Goal: Transaction & Acquisition: Obtain resource

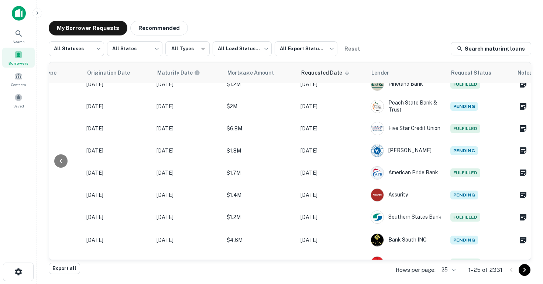
scroll to position [417, 335]
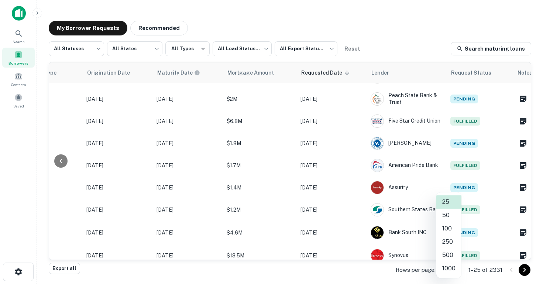
click at [453, 271] on body "Search Borrowers Contacts Saved My Borrower Requests Recommended All Statuses *…" at bounding box center [271, 142] width 543 height 284
click at [446, 216] on li "50" at bounding box center [448, 215] width 25 height 13
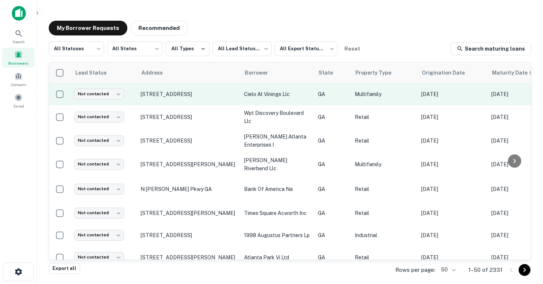
click at [52, 97] on td at bounding box center [59, 94] width 21 height 22
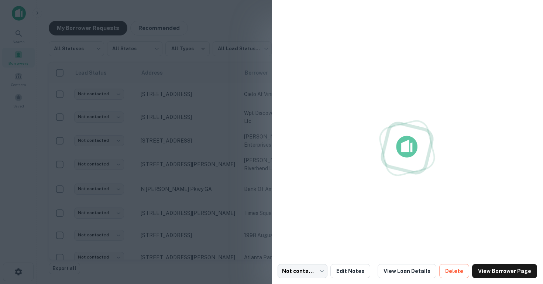
click at [57, 97] on div at bounding box center [271, 142] width 543 height 284
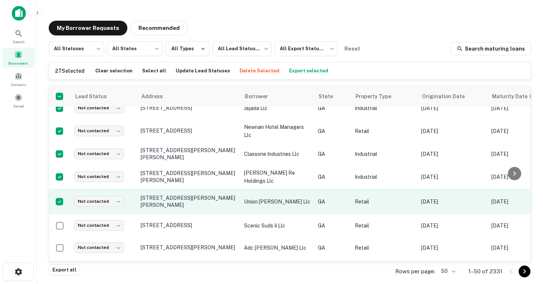
scroll to position [555, 0]
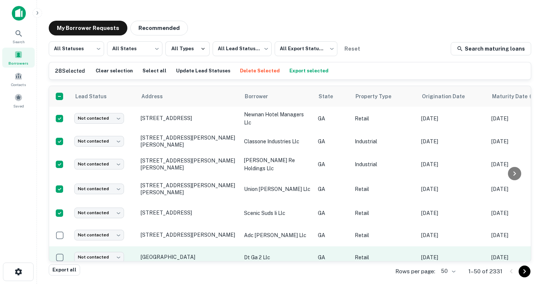
click at [61, 246] on td at bounding box center [59, 257] width 21 height 22
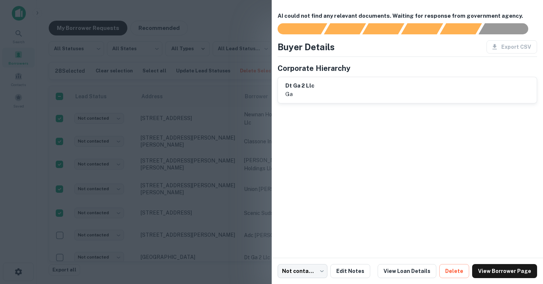
click at [58, 225] on div at bounding box center [271, 142] width 543 height 284
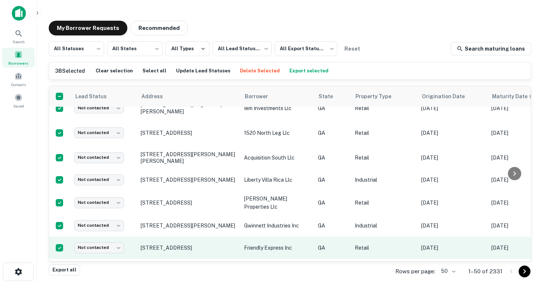
scroll to position [786, 0]
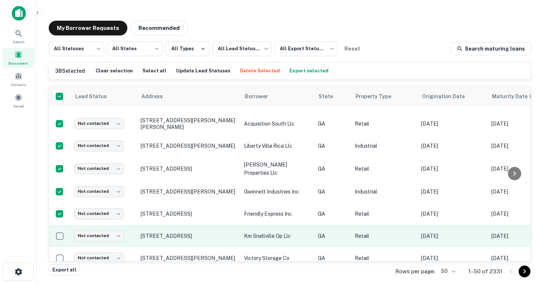
click at [61, 234] on td at bounding box center [59, 236] width 21 height 22
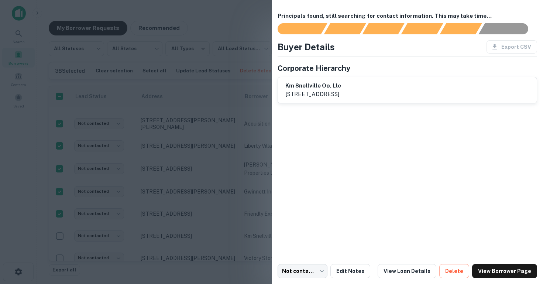
click at [59, 228] on div at bounding box center [271, 142] width 543 height 284
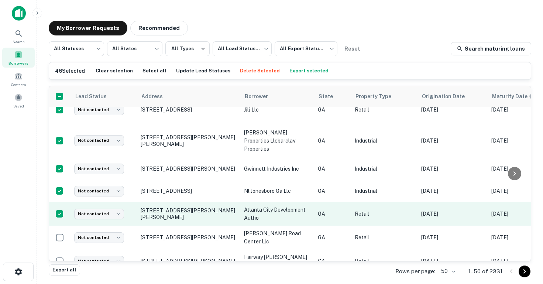
scroll to position [984, 0]
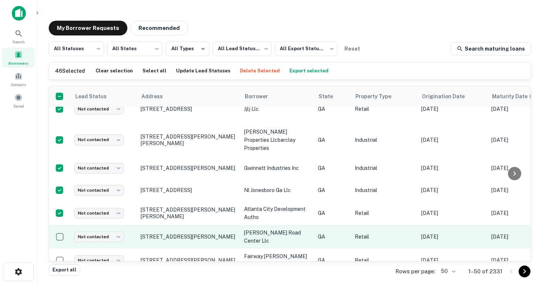
click at [62, 227] on td at bounding box center [59, 237] width 21 height 24
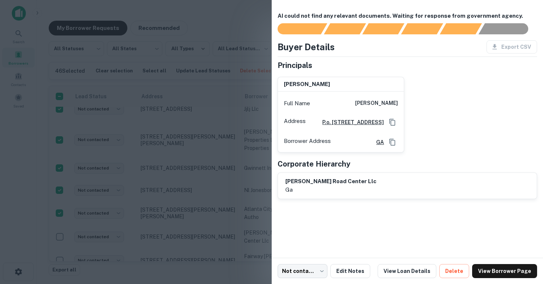
click at [60, 210] on div at bounding box center [271, 142] width 543 height 284
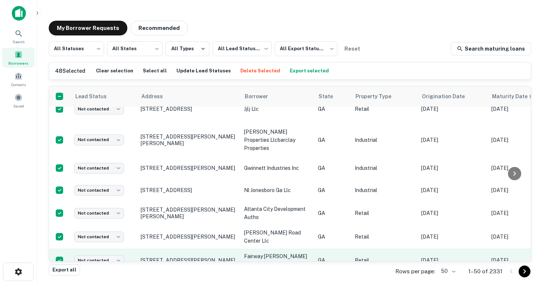
scroll to position [1021, 0]
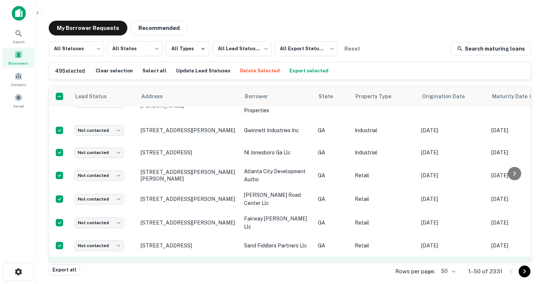
click at [59, 257] on td at bounding box center [59, 269] width 21 height 24
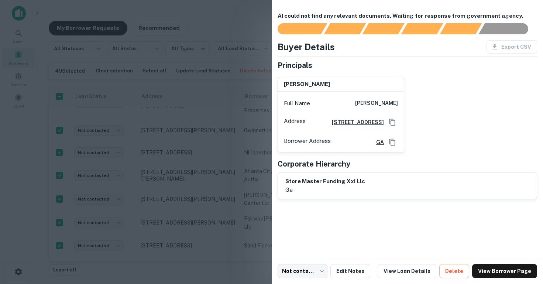
click at [59, 248] on div at bounding box center [271, 142] width 543 height 284
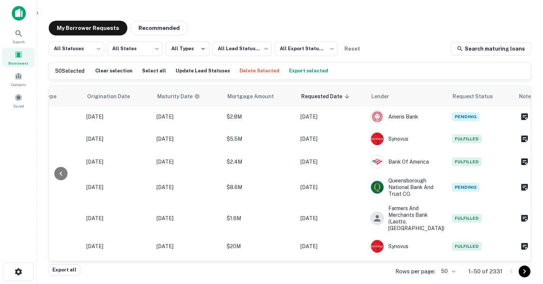
scroll to position [896, 335]
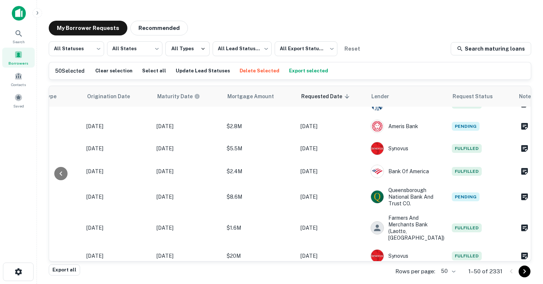
click at [292, 72] on button "Export selected" at bounding box center [308, 70] width 43 height 11
click at [18, 34] on icon at bounding box center [19, 33] width 6 height 6
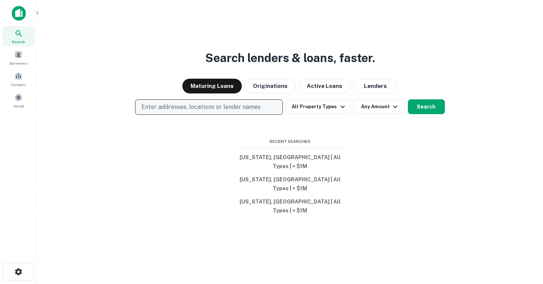
click at [199, 111] on p "Enter addresses, locations or lender names" at bounding box center [200, 107] width 119 height 9
type input "*******"
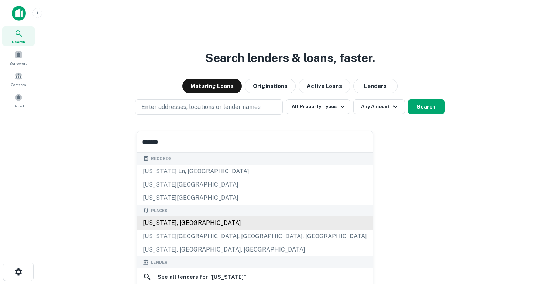
click at [210, 220] on div "[US_STATE], [GEOGRAPHIC_DATA]" at bounding box center [255, 222] width 236 height 13
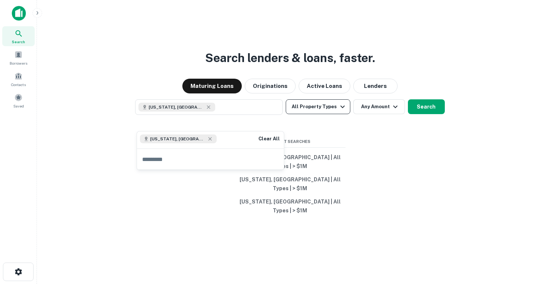
click at [331, 114] on button "All Property Types" at bounding box center [318, 106] width 64 height 15
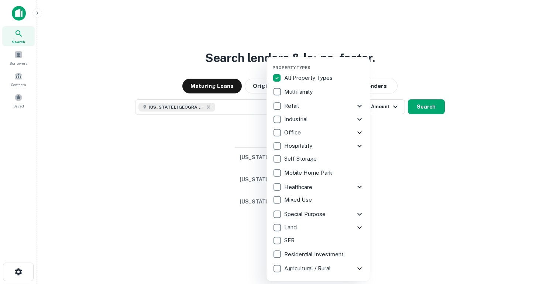
click at [319, 78] on p "All Property Types" at bounding box center [309, 77] width 50 height 9
click at [402, 158] on div at bounding box center [271, 142] width 543 height 284
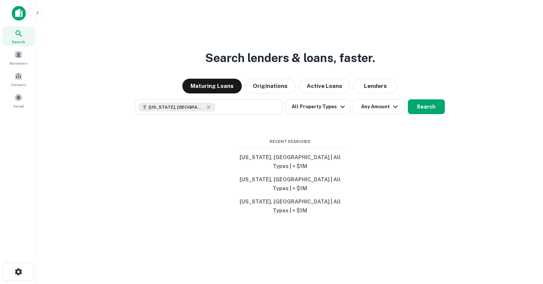
click at [382, 114] on button "Any Amount" at bounding box center [379, 106] width 52 height 15
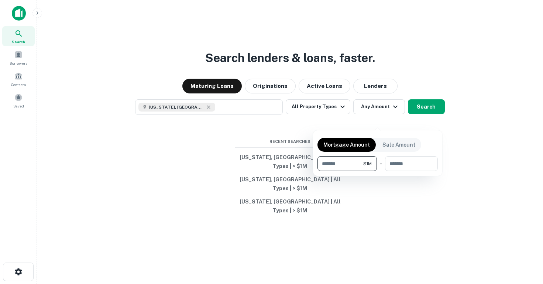
type input "*******"
click at [180, 121] on div at bounding box center [271, 142] width 543 height 284
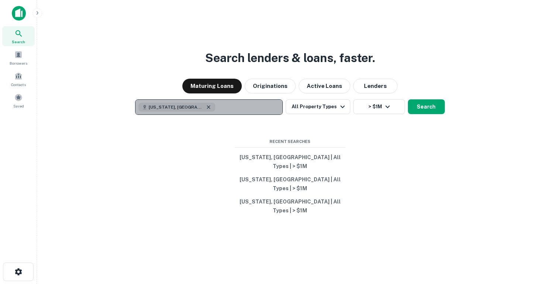
click at [206, 110] on icon "button" at bounding box center [209, 107] width 6 height 6
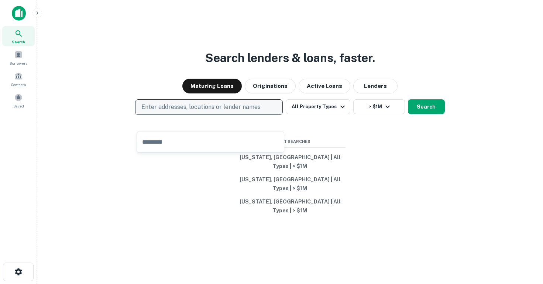
click at [204, 111] on p "Enter addresses, locations or lender names" at bounding box center [200, 107] width 119 height 9
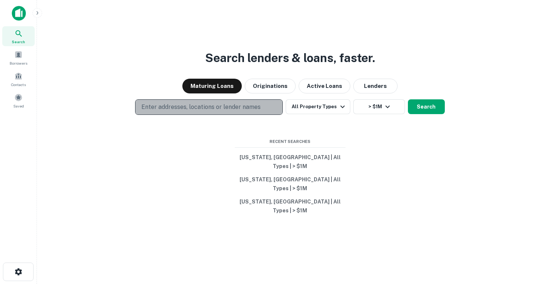
click at [183, 111] on p "Enter addresses, locations or lender names" at bounding box center [200, 107] width 119 height 9
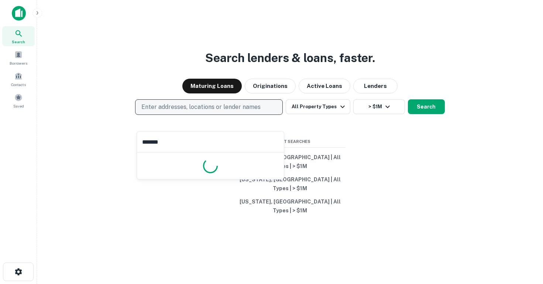
type input "********"
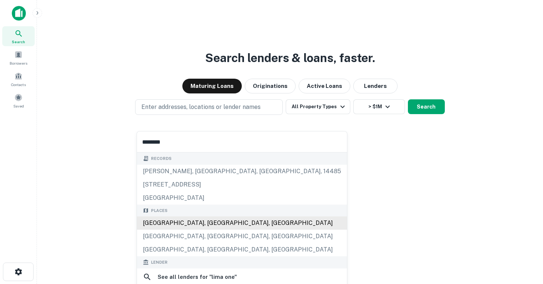
click at [185, 221] on div "[GEOGRAPHIC_DATA], [GEOGRAPHIC_DATA], [GEOGRAPHIC_DATA]" at bounding box center [242, 222] width 210 height 13
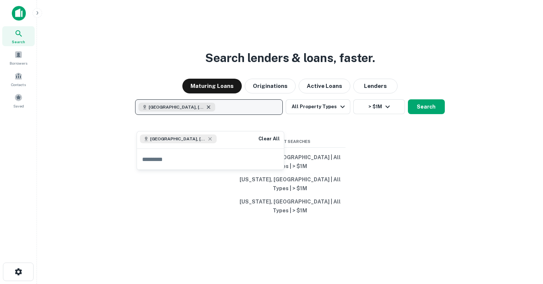
click at [206, 110] on icon "button" at bounding box center [209, 107] width 6 height 6
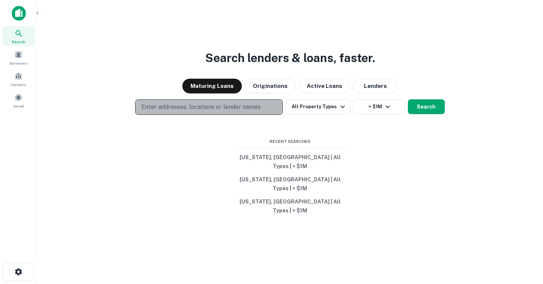
click at [184, 111] on p "Enter addresses, locations or lender names" at bounding box center [200, 107] width 119 height 9
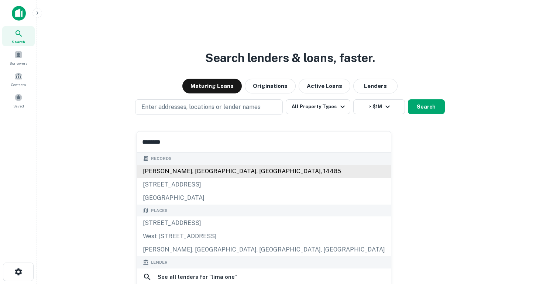
scroll to position [91, 0]
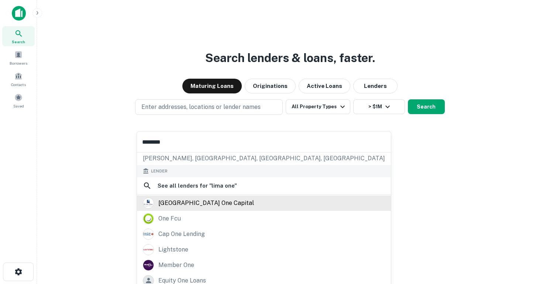
type input "********"
click at [207, 201] on div "[GEOGRAPHIC_DATA] one capital" at bounding box center [264, 202] width 242 height 11
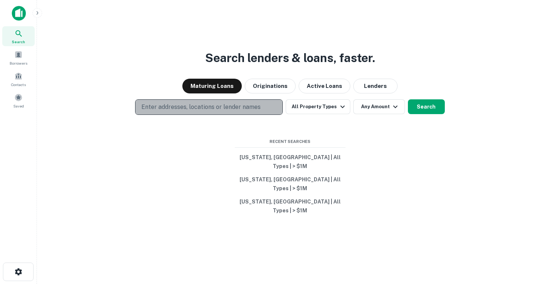
click at [202, 115] on button "Enter addresses, locations or lender names" at bounding box center [209, 107] width 148 height 16
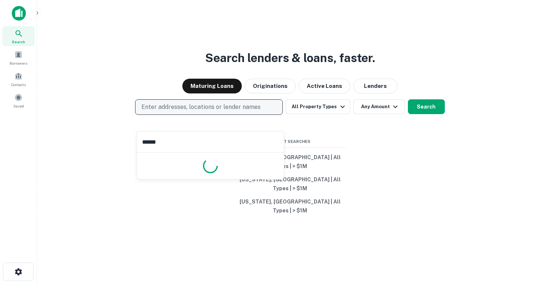
type input "*******"
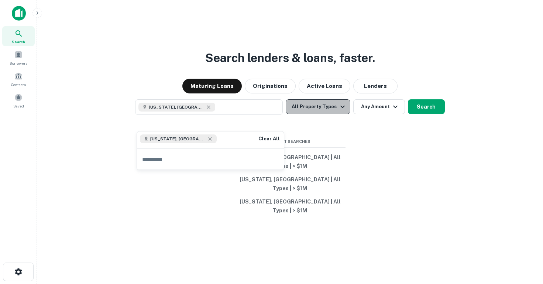
click at [325, 114] on button "All Property Types" at bounding box center [318, 106] width 64 height 15
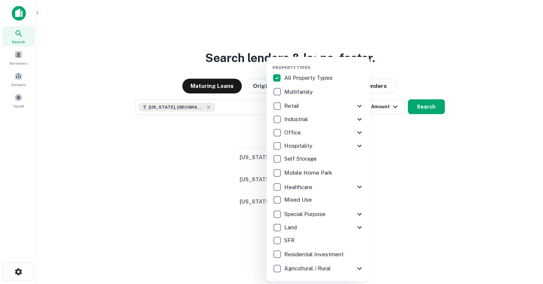
click at [421, 139] on div at bounding box center [271, 142] width 543 height 284
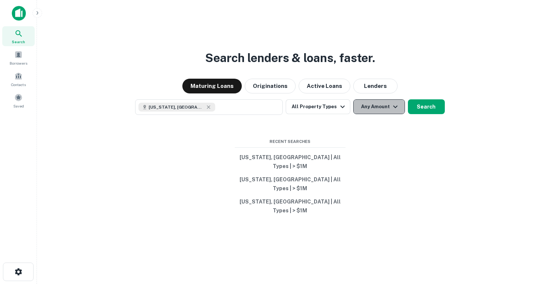
click at [382, 114] on button "Any Amount" at bounding box center [379, 106] width 52 height 15
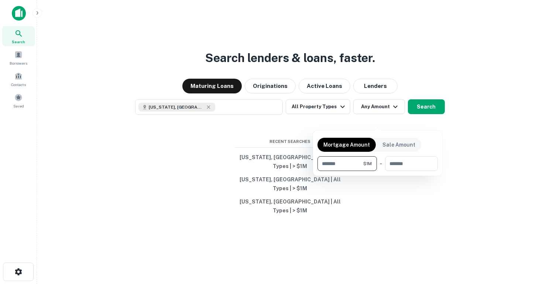
type input "*******"
click at [357, 201] on div at bounding box center [271, 142] width 543 height 284
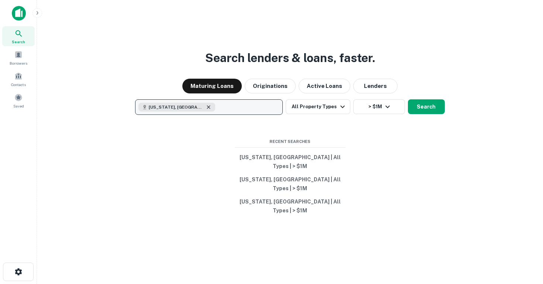
click at [207, 109] on icon "button" at bounding box center [208, 106] width 3 height 3
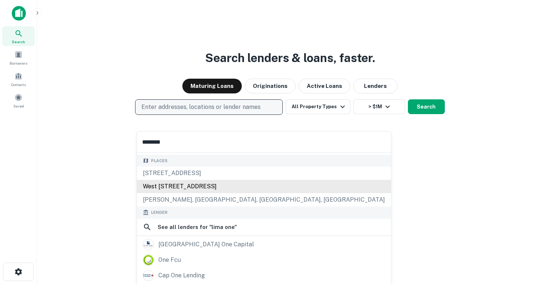
scroll to position [56, 0]
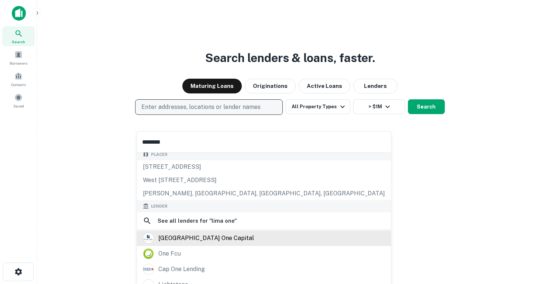
type input "********"
click at [208, 237] on div "[GEOGRAPHIC_DATA] one capital" at bounding box center [264, 238] width 242 height 11
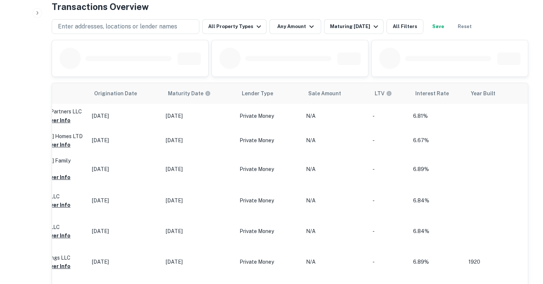
scroll to position [229, 0]
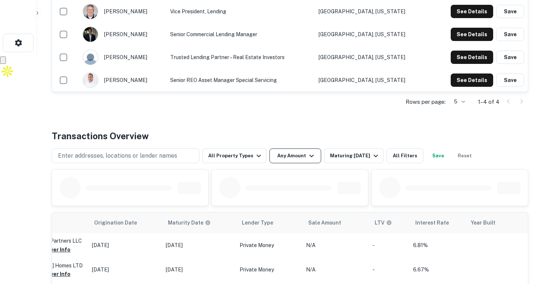
click at [292, 154] on button "Any Amount" at bounding box center [295, 155] width 52 height 15
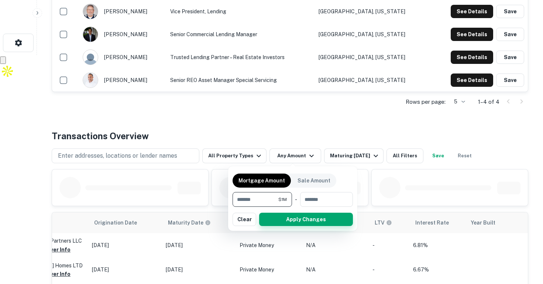
type input "*******"
click at [318, 220] on button "Apply Changes" at bounding box center [306, 219] width 94 height 13
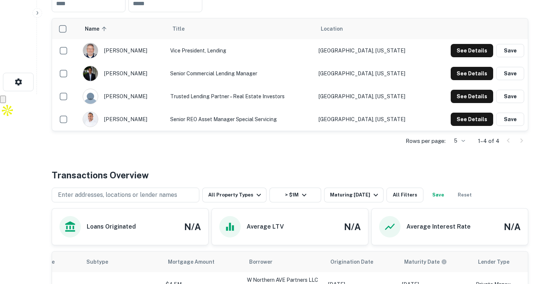
scroll to position [175, 0]
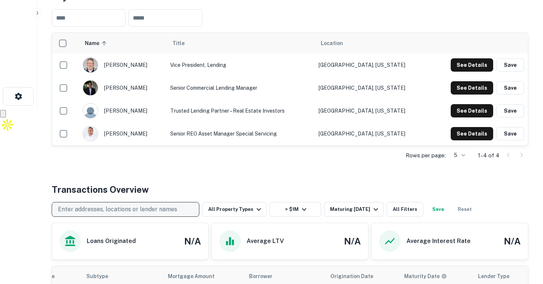
click at [130, 209] on p "Enter addresses, locations or lender names" at bounding box center [117, 209] width 119 height 9
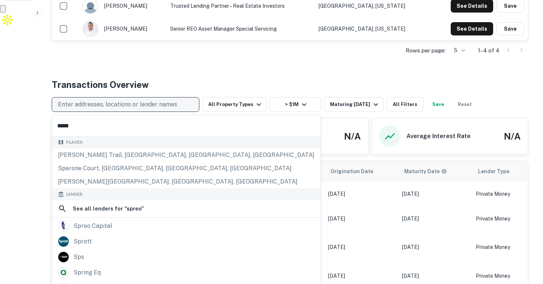
scroll to position [9, 0]
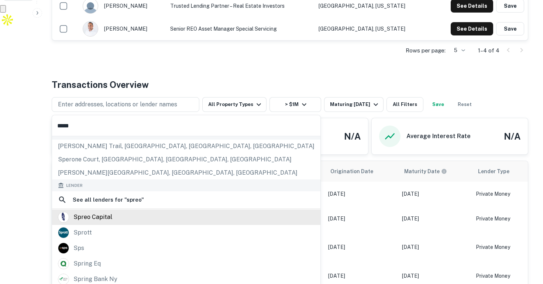
type input "*****"
click at [134, 213] on div "spreo capital" at bounding box center [186, 216] width 257 height 11
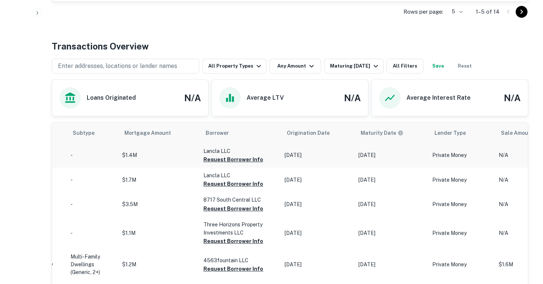
scroll to position [331, 0]
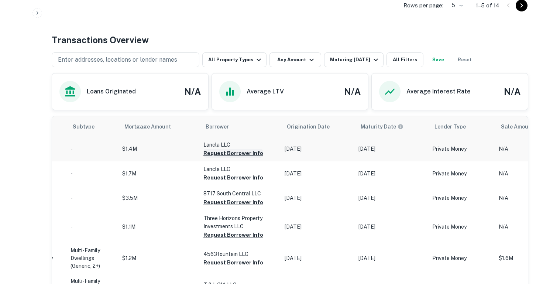
click at [215, 152] on button "Request Borrower Info" at bounding box center [233, 153] width 60 height 9
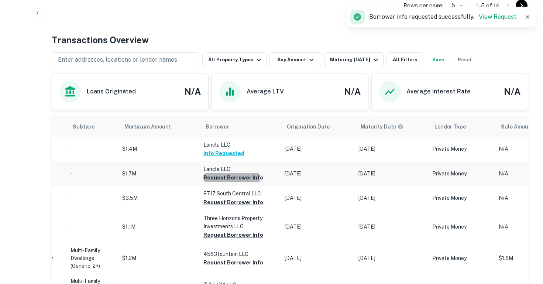
click at [224, 179] on button "Request Borrower Info" at bounding box center [233, 177] width 60 height 9
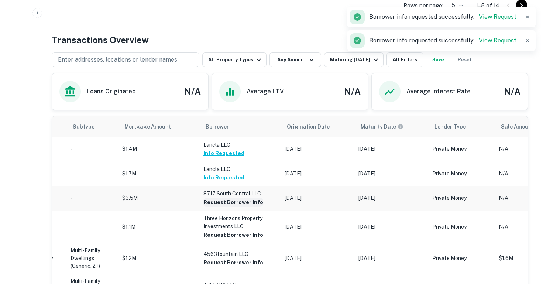
click at [218, 205] on button "Request Borrower Info" at bounding box center [233, 202] width 60 height 9
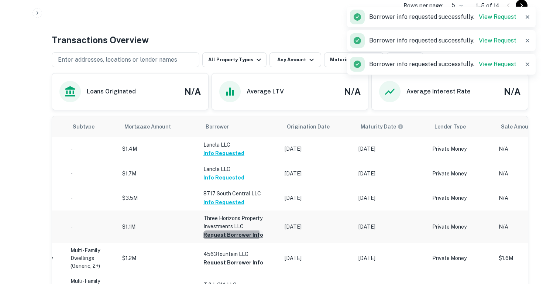
click at [218, 235] on button "Request Borrower Info" at bounding box center [233, 234] width 60 height 9
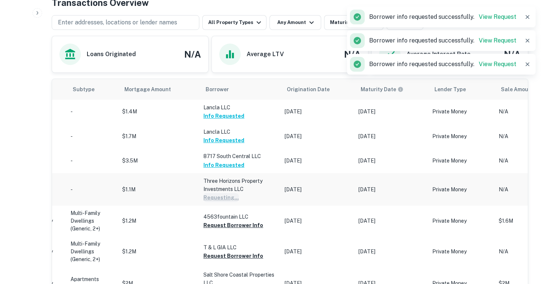
scroll to position [374, 0]
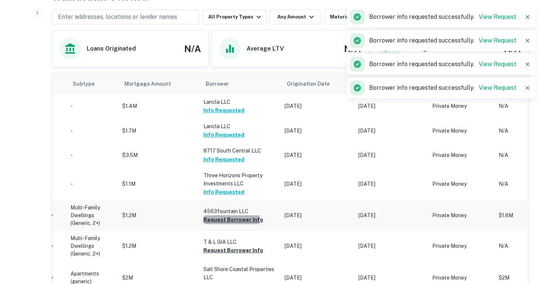
click at [217, 220] on button "Request Borrower Info" at bounding box center [233, 219] width 60 height 9
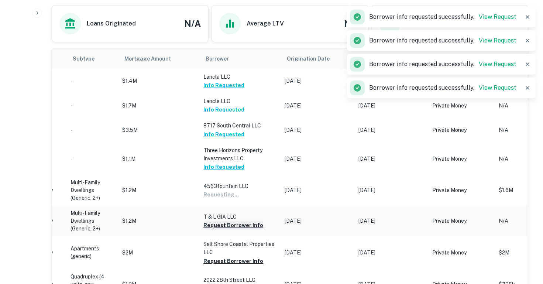
click at [216, 225] on button "Request Borrower Info" at bounding box center [233, 225] width 60 height 9
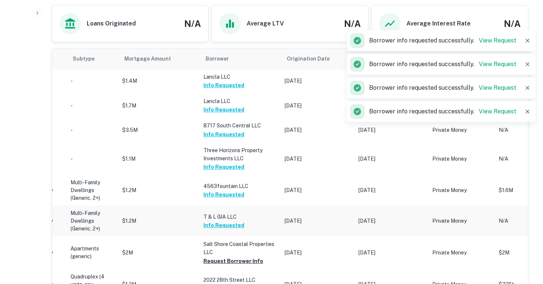
scroll to position [448, 0]
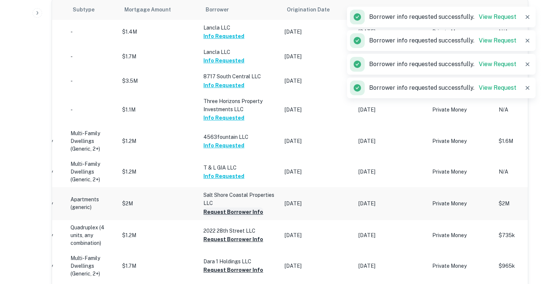
click at [238, 214] on button "Request Borrower Info" at bounding box center [233, 211] width 60 height 9
click at [234, 241] on button "Request Borrower Info" at bounding box center [233, 239] width 60 height 9
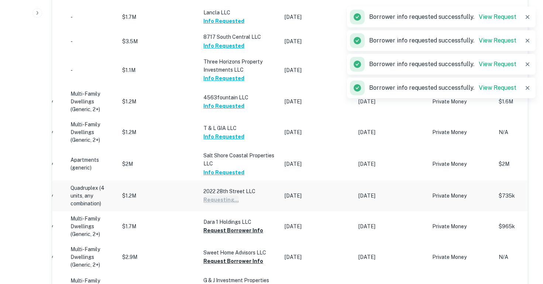
scroll to position [494, 0]
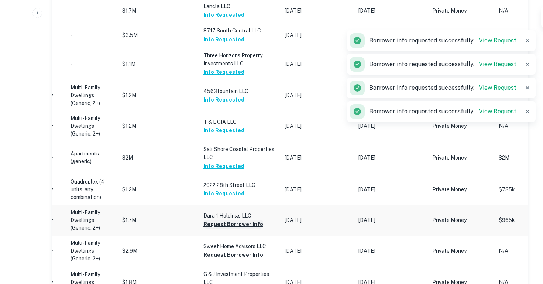
click at [228, 224] on button "Request Borrower Info" at bounding box center [233, 224] width 60 height 9
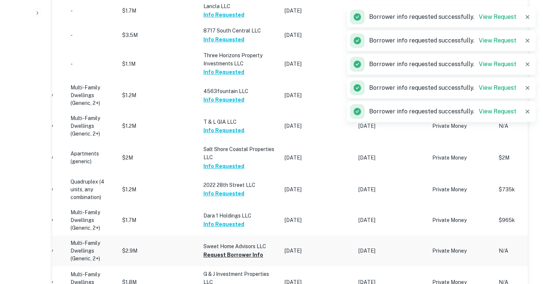
scroll to position [530, 0]
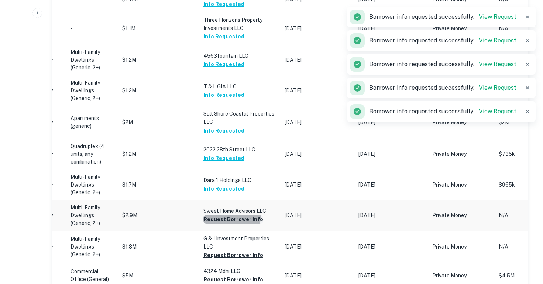
click at [230, 218] on button "Request Borrower Info" at bounding box center [233, 219] width 60 height 9
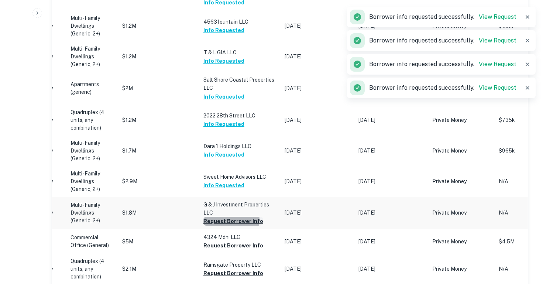
click at [226, 221] on button "Request Borrower Info" at bounding box center [233, 221] width 60 height 9
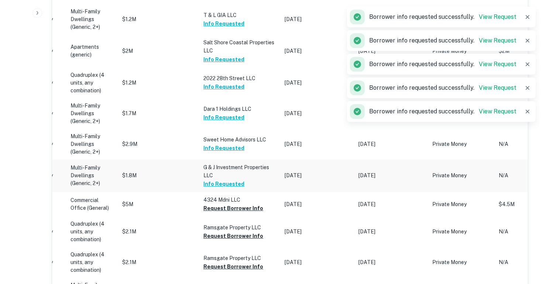
scroll to position [605, 0]
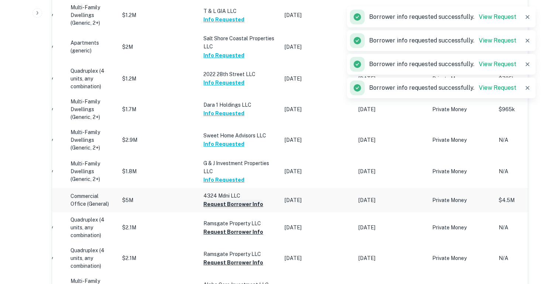
click at [214, 206] on button "Request Borrower Info" at bounding box center [233, 204] width 60 height 9
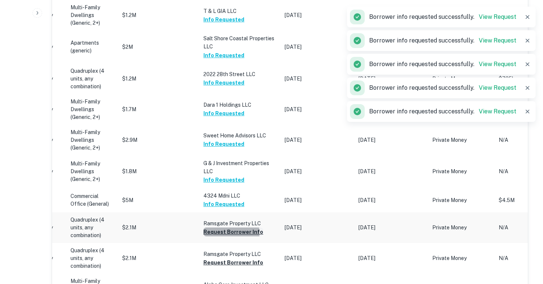
click at [220, 234] on button "Request Borrower Info" at bounding box center [233, 231] width 60 height 9
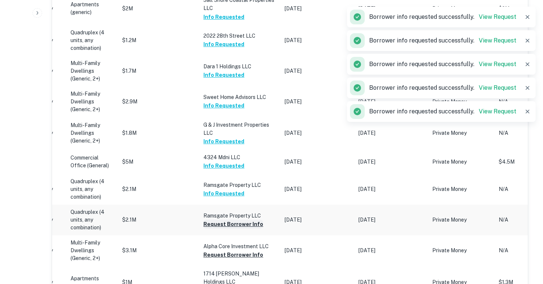
click at [217, 225] on button "Request Borrower Info" at bounding box center [233, 224] width 60 height 9
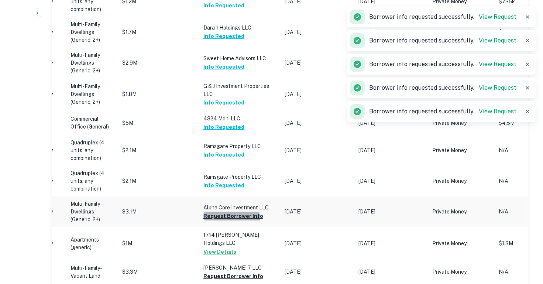
click at [216, 220] on button "Request Borrower Info" at bounding box center [233, 215] width 60 height 9
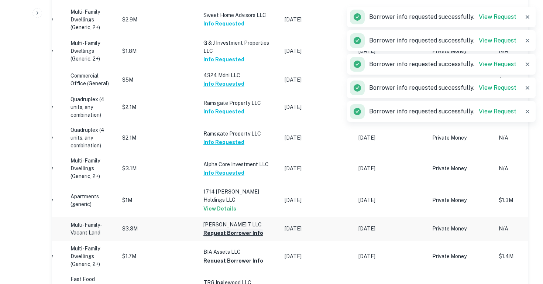
click at [214, 228] on button "Request Borrower Info" at bounding box center [233, 232] width 60 height 9
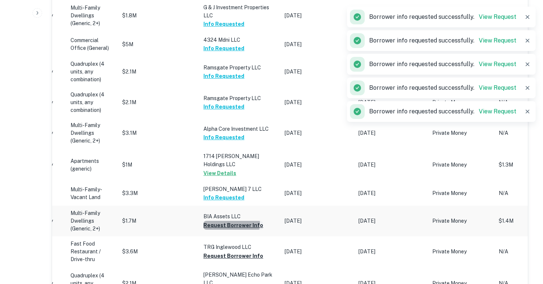
click at [214, 221] on button "Request Borrower Info" at bounding box center [233, 225] width 60 height 9
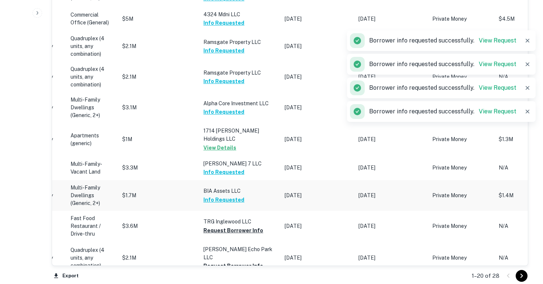
scroll to position [794, 0]
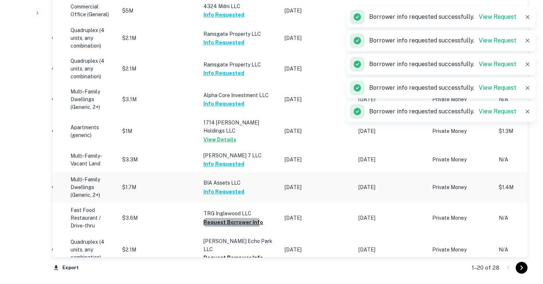
click at [214, 218] on button "Request Borrower Info" at bounding box center [233, 222] width 60 height 9
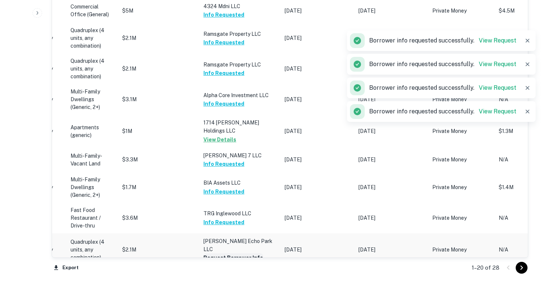
click at [215, 253] on button "Request Borrower Info" at bounding box center [233, 257] width 60 height 9
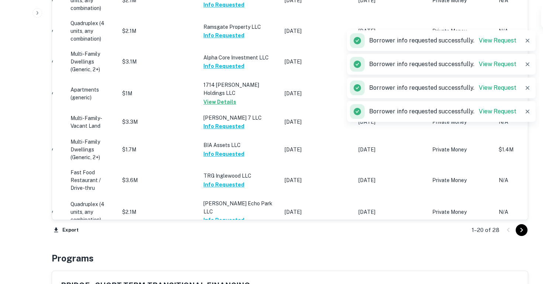
scroll to position [839, 0]
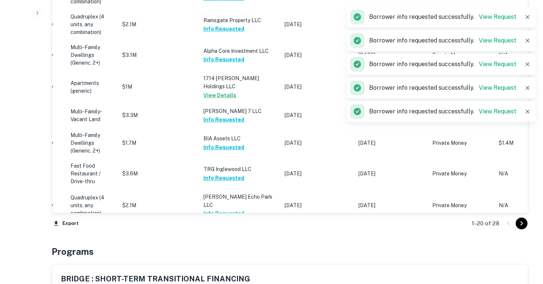
click at [522, 223] on icon "Go to next page" at bounding box center [521, 223] width 3 height 4
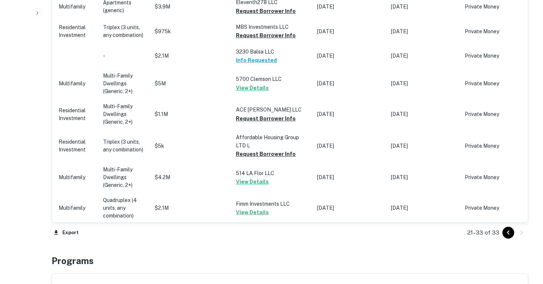
scroll to position [610, 0]
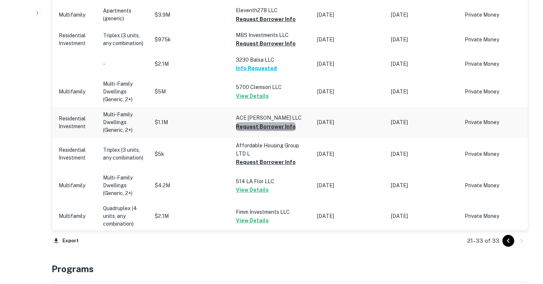
click at [274, 125] on button "Request Borrower Info" at bounding box center [266, 126] width 60 height 9
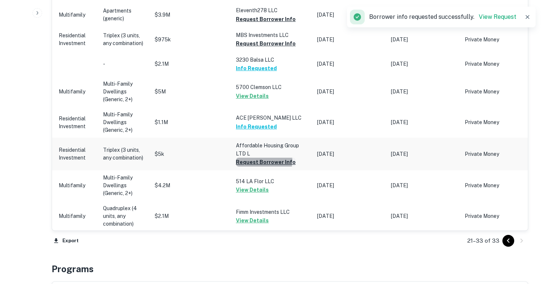
click at [259, 159] on button "Request Borrower Info" at bounding box center [266, 162] width 60 height 9
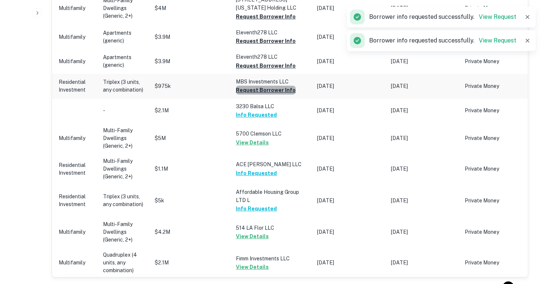
click at [268, 86] on button "Request Borrower Info" at bounding box center [266, 90] width 60 height 9
click at [266, 64] on button "Request Borrower Info" at bounding box center [266, 65] width 60 height 9
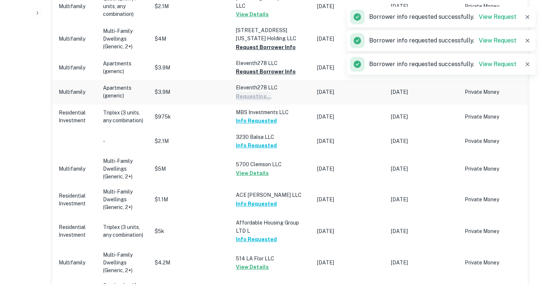
scroll to position [526, 0]
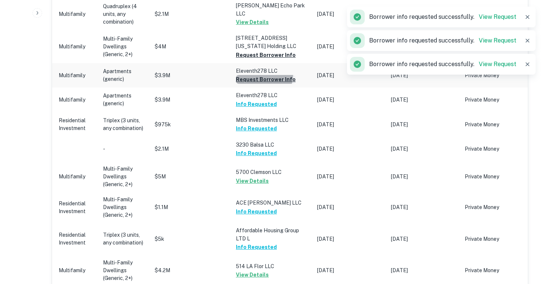
click at [257, 75] on button "Request Borrower Info" at bounding box center [266, 79] width 60 height 9
click at [252, 52] on button "Request Borrower Info" at bounding box center [266, 55] width 60 height 9
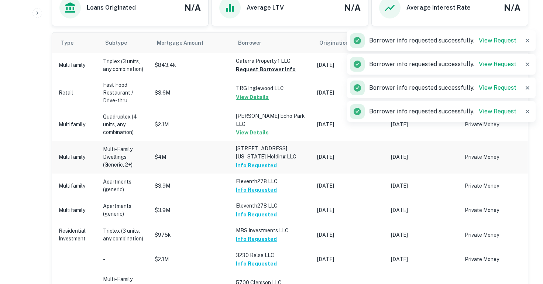
scroll to position [409, 0]
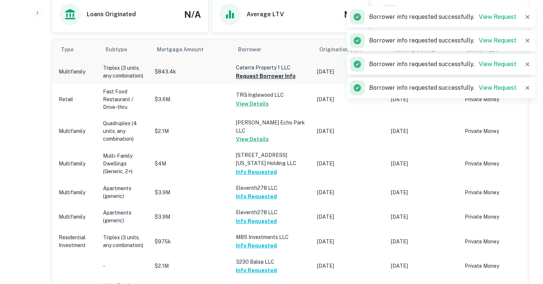
click at [241, 77] on button "Request Borrower Info" at bounding box center [266, 76] width 60 height 9
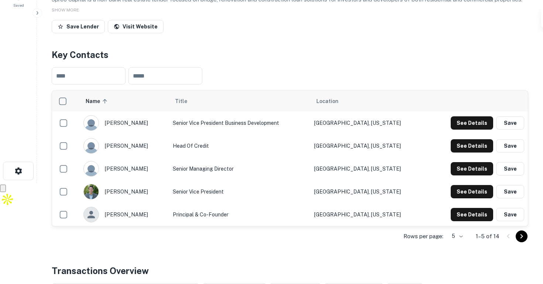
scroll to position [298, 0]
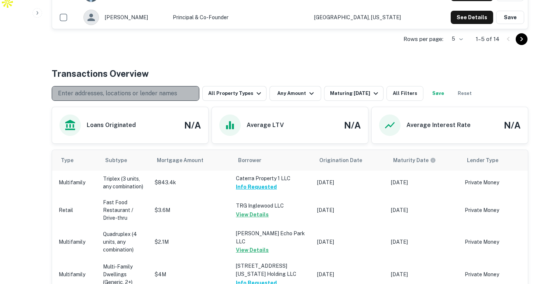
click at [128, 96] on p "Enter addresses, locations or lender names" at bounding box center [117, 93] width 119 height 9
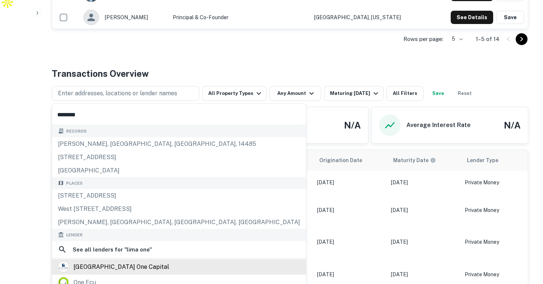
type input "********"
click at [115, 260] on div "[GEOGRAPHIC_DATA] one capital" at bounding box center [179, 267] width 254 height 16
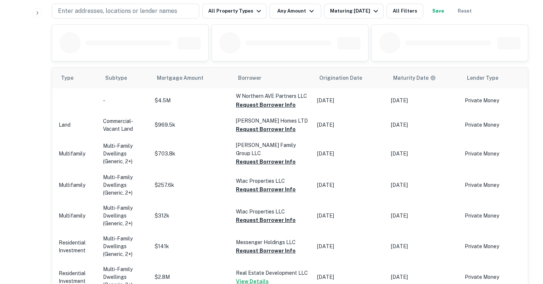
scroll to position [358, 0]
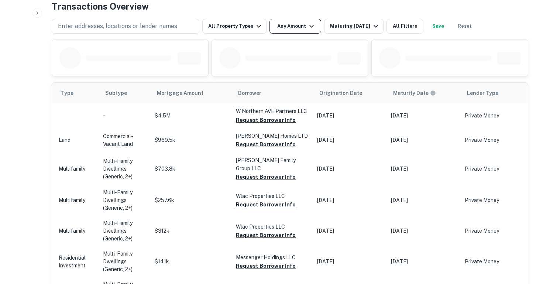
click at [304, 33] on button "Any Amount" at bounding box center [295, 26] width 52 height 15
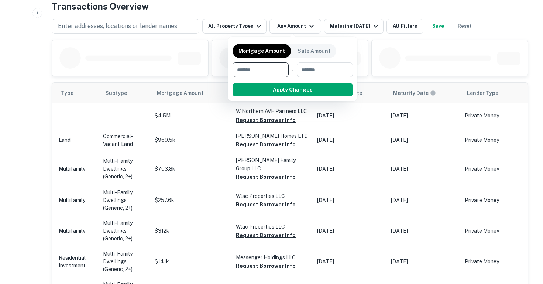
type input "*"
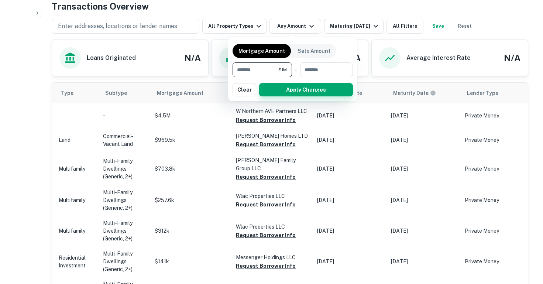
type input "*******"
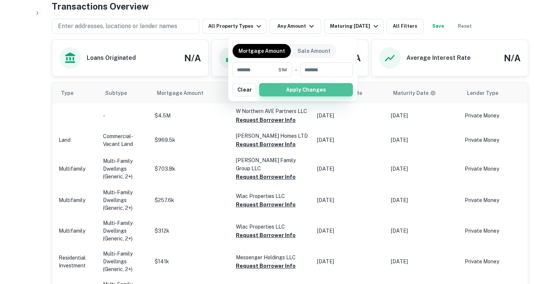
click at [288, 92] on button "Apply Changes" at bounding box center [306, 89] width 94 height 13
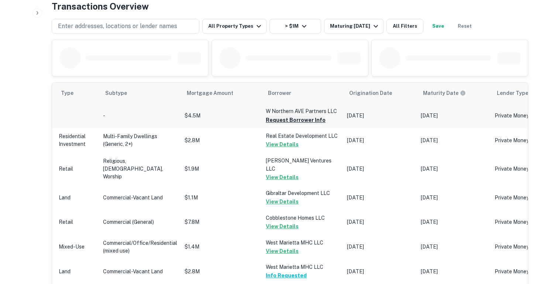
click at [295, 124] on button "Request Borrower Info" at bounding box center [296, 120] width 60 height 9
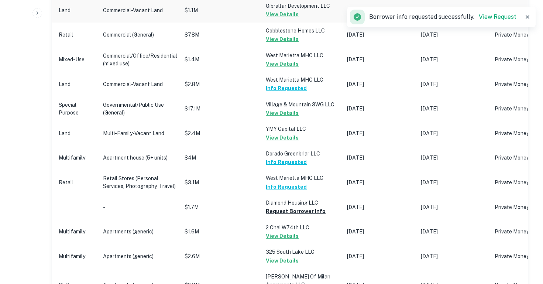
scroll to position [546, 0]
click at [303, 206] on button "Request Borrower Info" at bounding box center [296, 210] width 60 height 9
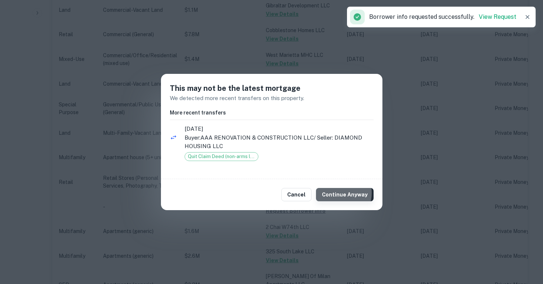
click at [338, 193] on button "Continue Anyway" at bounding box center [345, 194] width 58 height 13
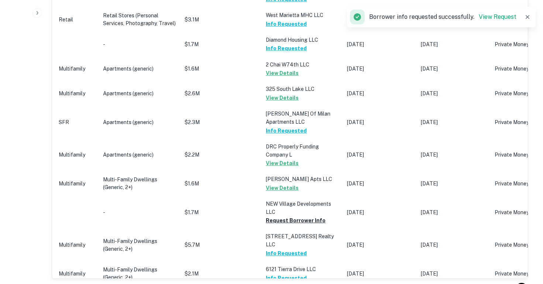
scroll to position [746, 0]
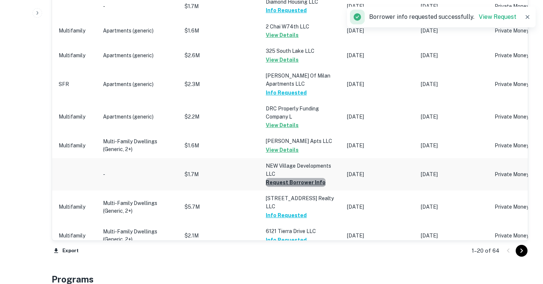
click at [301, 178] on button "Request Borrower Info" at bounding box center [296, 182] width 60 height 9
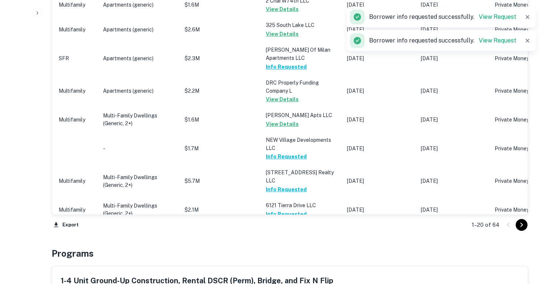
scroll to position [776, 0]
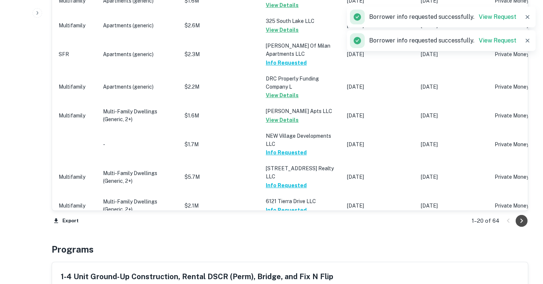
click at [523, 217] on icon "Go to next page" at bounding box center [521, 220] width 9 height 9
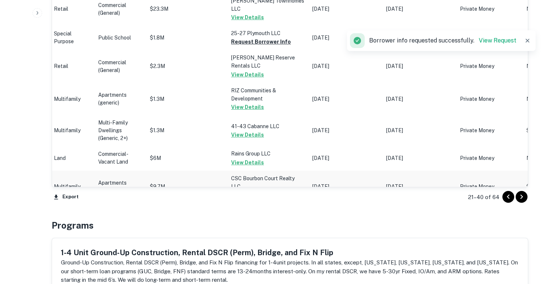
scroll to position [837, 0]
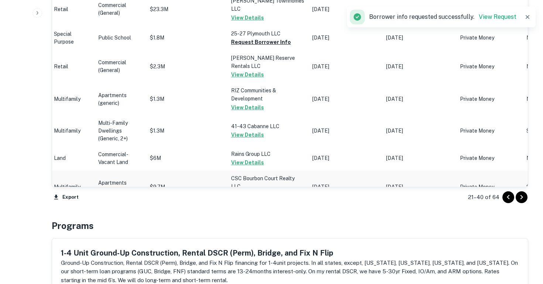
click at [251, 191] on button "Request Borrower Info" at bounding box center [261, 195] width 60 height 9
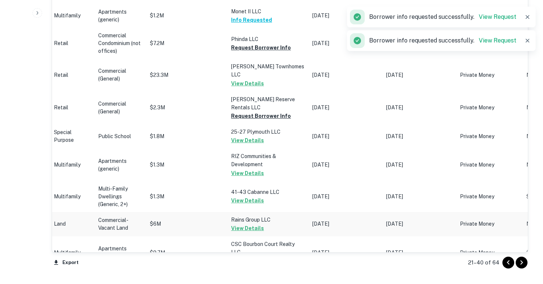
scroll to position [771, 0]
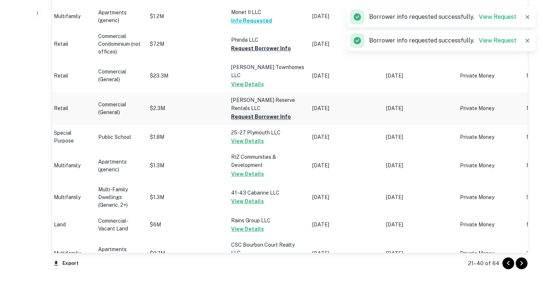
click at [258, 112] on button "Request Borrower Info" at bounding box center [261, 116] width 60 height 9
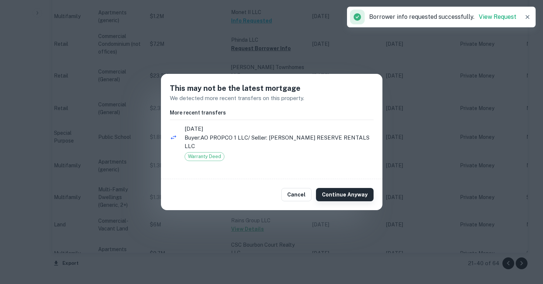
click at [337, 193] on button "Continue Anyway" at bounding box center [345, 194] width 58 height 13
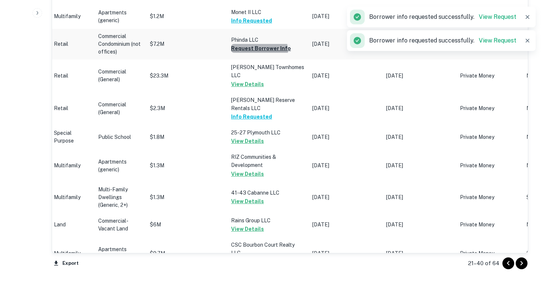
click at [254, 50] on button "Request Borrower Info" at bounding box center [261, 48] width 60 height 9
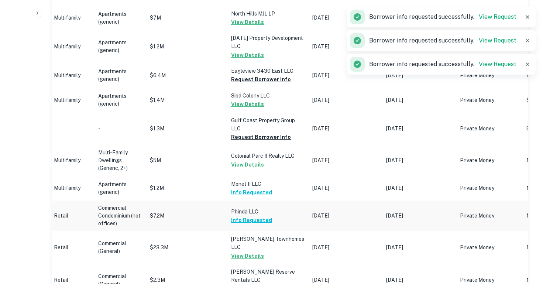
scroll to position [575, 0]
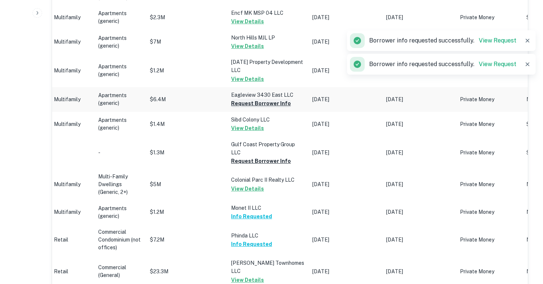
click at [240, 101] on button "Request Borrower Info" at bounding box center [261, 103] width 60 height 9
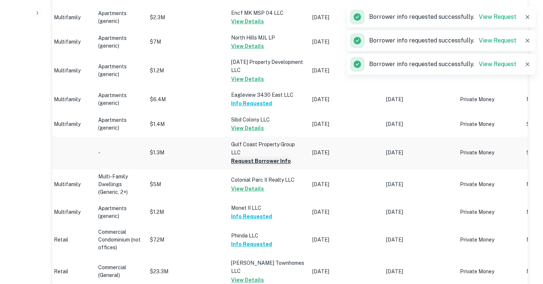
click at [243, 160] on button "Request Borrower Info" at bounding box center [261, 160] width 60 height 9
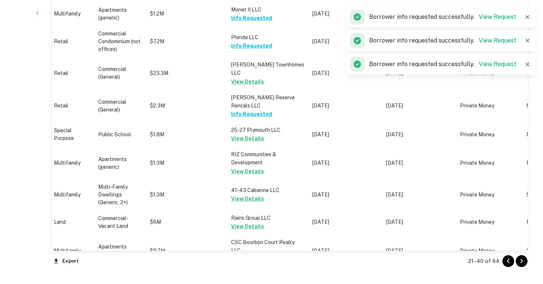
scroll to position [901, 0]
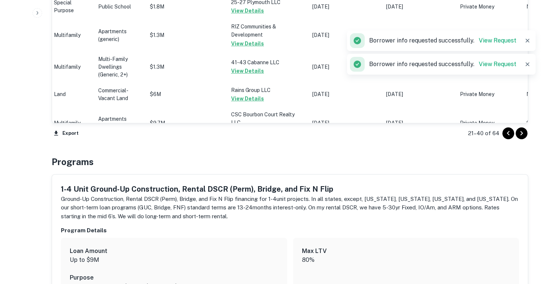
click at [520, 132] on icon "Go to next page" at bounding box center [521, 133] width 9 height 9
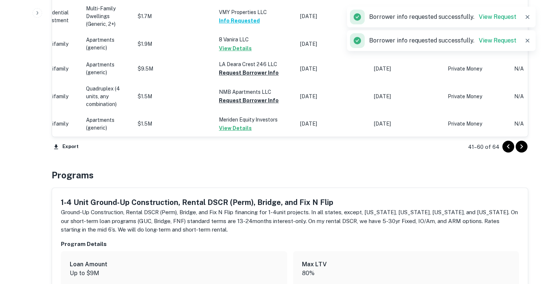
scroll to position [851, 0]
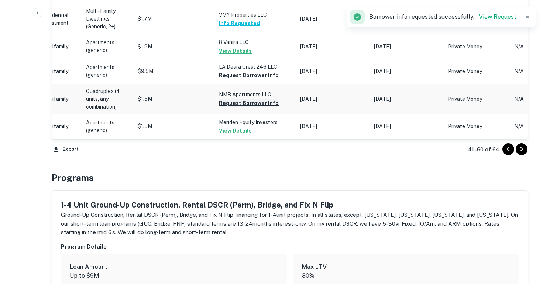
click at [235, 106] on button "Request Borrower Info" at bounding box center [249, 103] width 60 height 9
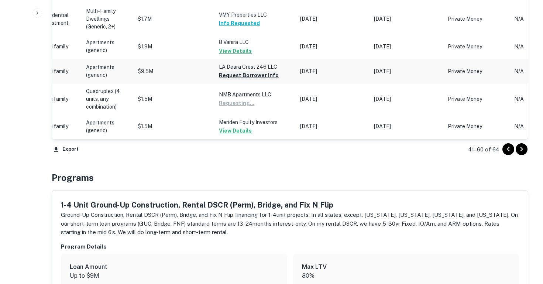
click at [231, 76] on button "Request Borrower Info" at bounding box center [249, 75] width 60 height 9
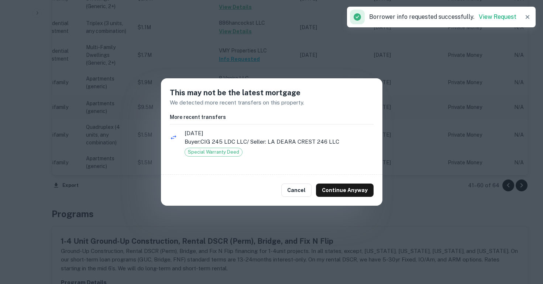
scroll to position [888, 0]
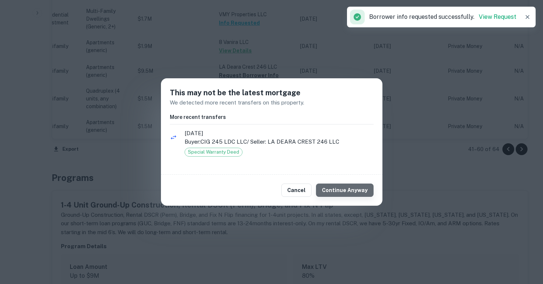
click at [351, 193] on button "Continue Anyway" at bounding box center [345, 189] width 58 height 13
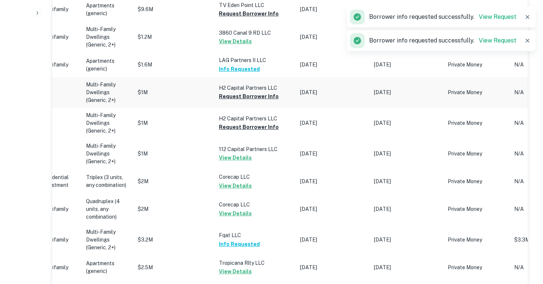
scroll to position [528, 0]
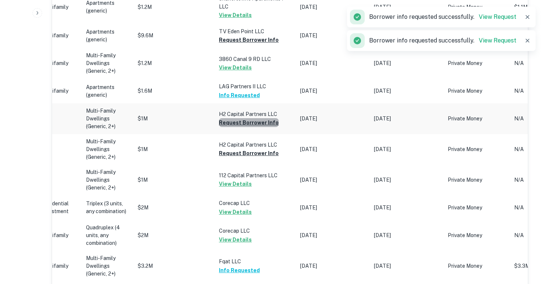
click at [249, 124] on button "Request Borrower Info" at bounding box center [249, 122] width 60 height 9
click at [247, 153] on button "Request Borrower Info" at bounding box center [249, 153] width 60 height 9
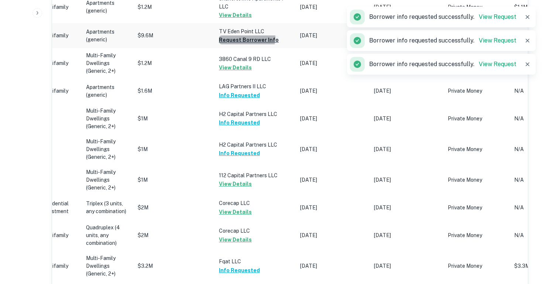
click at [244, 38] on button "Request Borrower Info" at bounding box center [249, 39] width 60 height 9
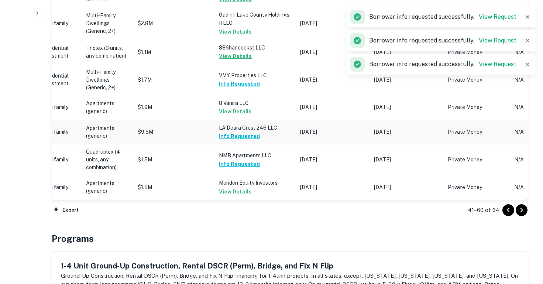
scroll to position [828, 0]
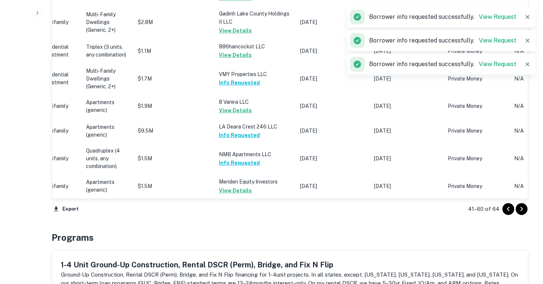
click at [522, 208] on icon "Go to next page" at bounding box center [521, 208] width 9 height 9
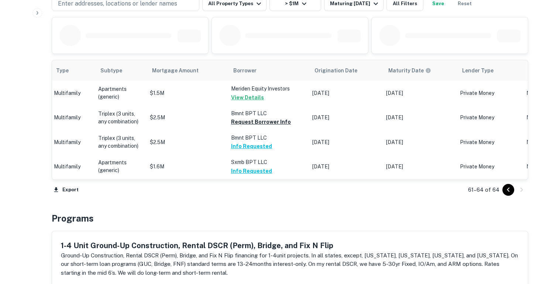
scroll to position [380, 0]
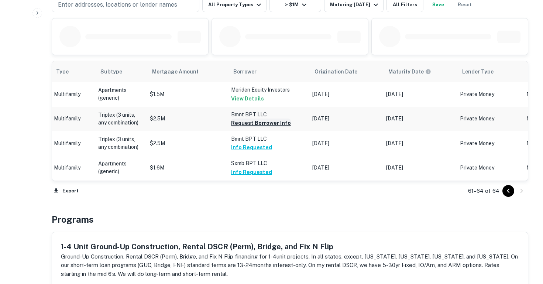
click at [265, 120] on button "Request Borrower Info" at bounding box center [261, 122] width 60 height 9
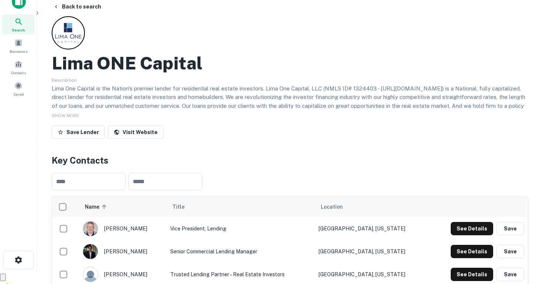
scroll to position [6, 0]
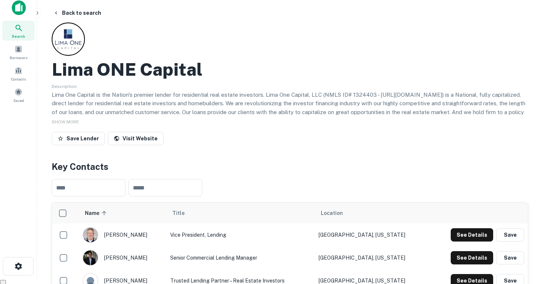
click at [13, 21] on div "Search" at bounding box center [18, 31] width 32 height 20
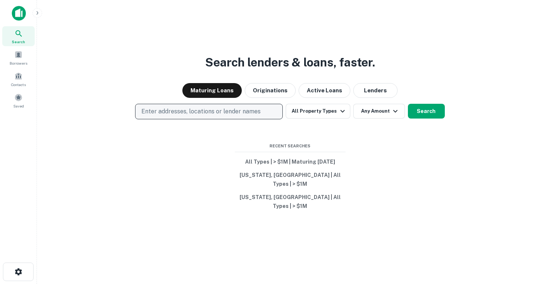
click at [173, 116] on p "Enter addresses, locations or lender names" at bounding box center [200, 111] width 119 height 9
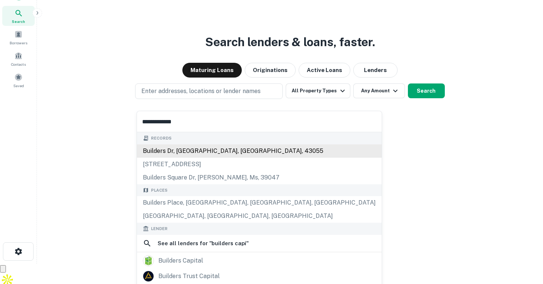
scroll to position [21, 0]
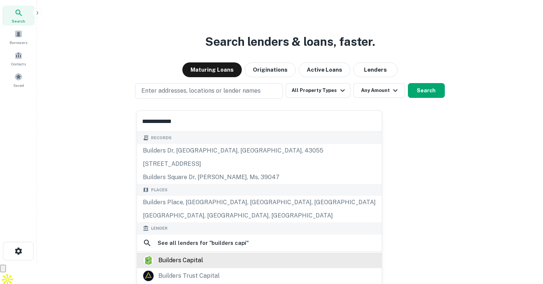
type input "**********"
click at [194, 256] on div "builders capital" at bounding box center [180, 260] width 45 height 11
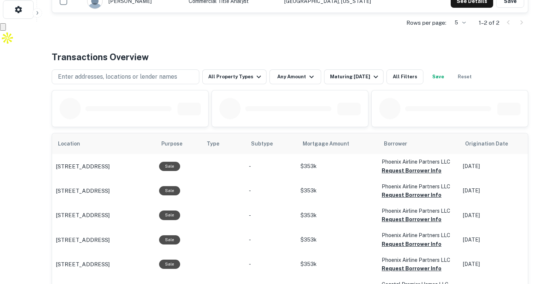
scroll to position [251, 0]
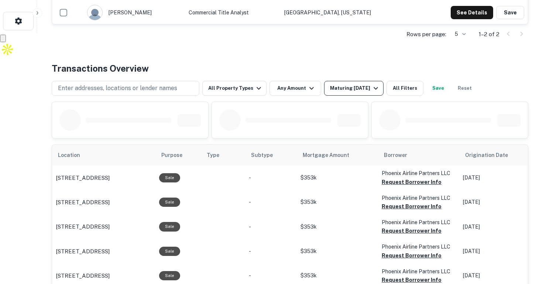
click at [358, 85] on div "Maturing [DATE]" at bounding box center [355, 88] width 50 height 9
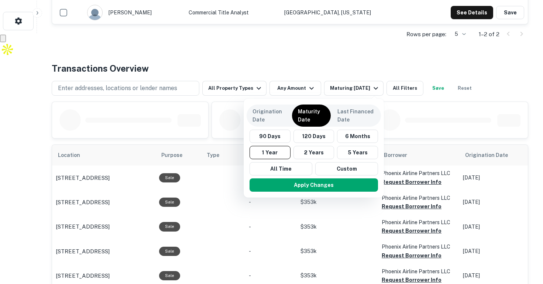
click at [301, 89] on div at bounding box center [271, 142] width 543 height 284
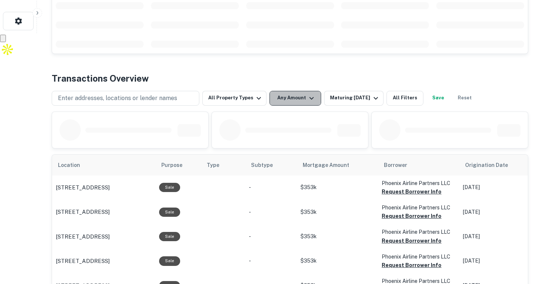
click at [288, 95] on button "Any Amount" at bounding box center [295, 98] width 52 height 15
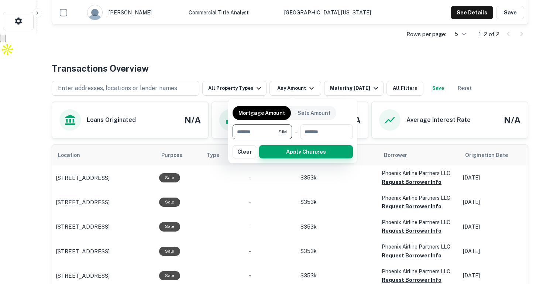
type input "*******"
click at [299, 154] on button "Apply Changes" at bounding box center [306, 151] width 94 height 13
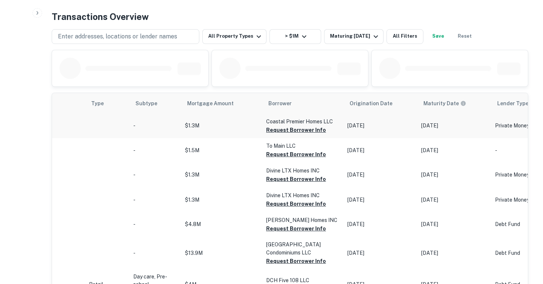
scroll to position [303, 0]
click at [296, 131] on button "Request Borrower Info" at bounding box center [296, 129] width 60 height 9
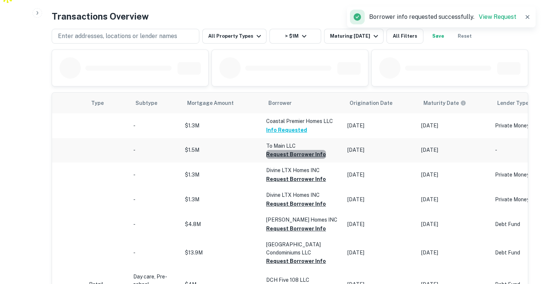
click at [292, 155] on button "Request Borrower Info" at bounding box center [296, 154] width 60 height 9
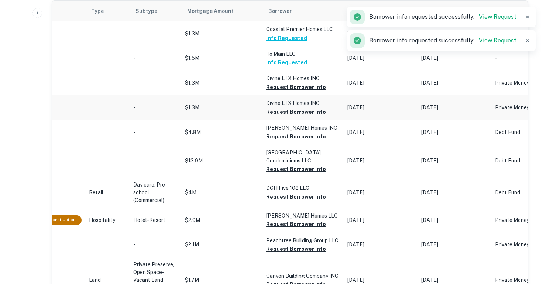
scroll to position [394, 0]
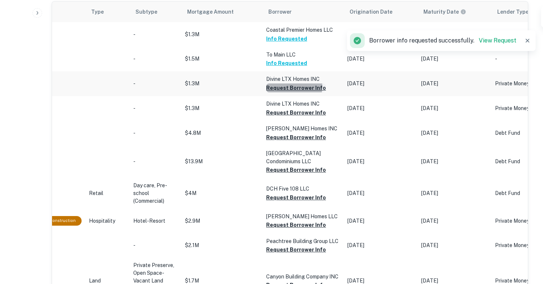
click at [280, 87] on button "Request Borrower Info" at bounding box center [296, 87] width 60 height 9
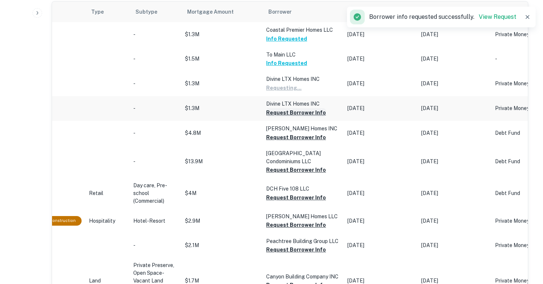
click at [278, 114] on button "Request Borrower Info" at bounding box center [296, 112] width 60 height 9
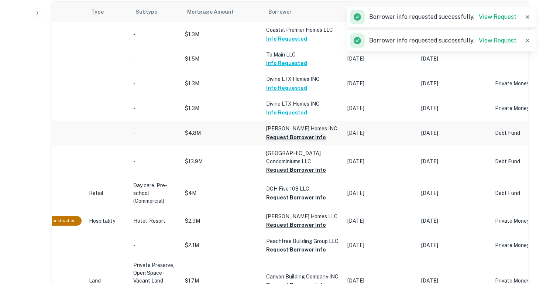
click at [281, 134] on button "Request Borrower Info" at bounding box center [296, 137] width 60 height 9
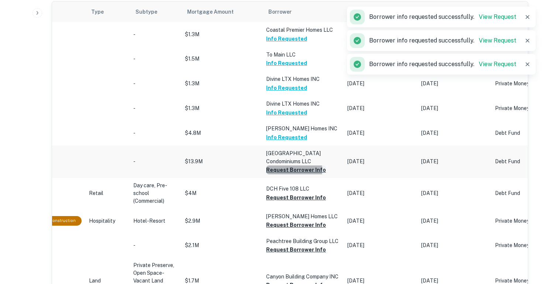
click at [281, 170] on button "Request Borrower Info" at bounding box center [296, 169] width 60 height 9
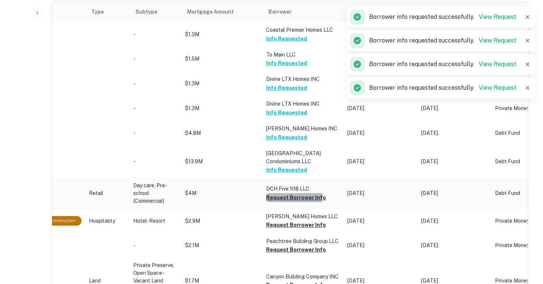
click at [278, 196] on button "Request Borrower Info" at bounding box center [296, 197] width 60 height 9
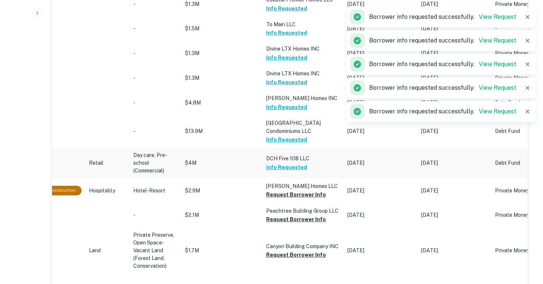
scroll to position [427, 0]
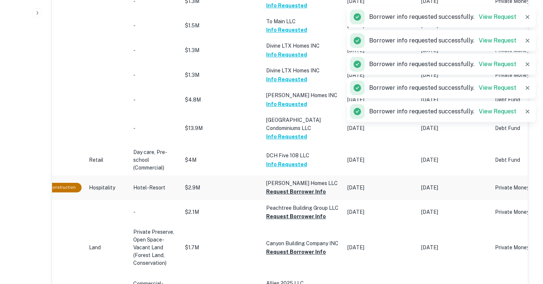
click at [278, 197] on td "Curtis Homes LLC Request Borrower Info" at bounding box center [302, 187] width 81 height 24
click at [278, 190] on button "Request Borrower Info" at bounding box center [296, 191] width 60 height 9
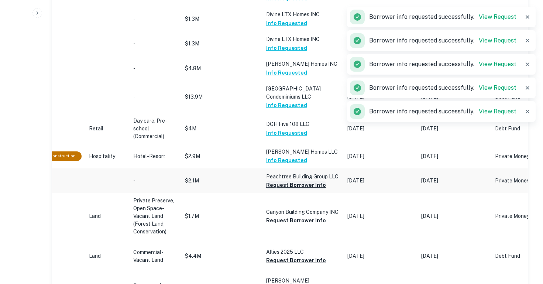
click at [277, 183] on button "Request Borrower Info" at bounding box center [296, 184] width 60 height 9
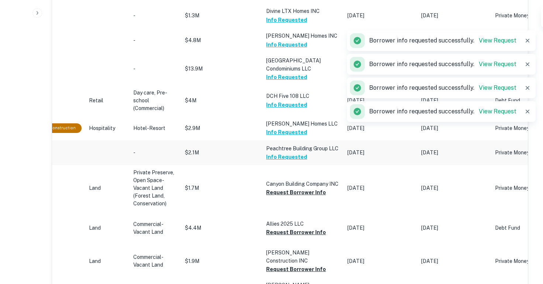
scroll to position [488, 0]
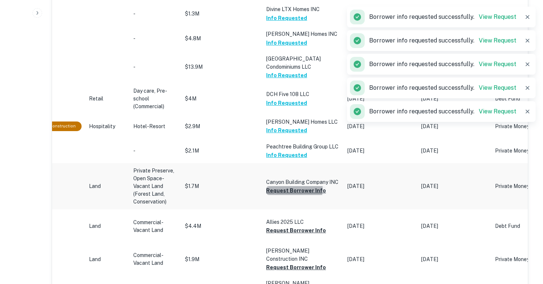
click at [275, 188] on button "Request Borrower Info" at bounding box center [296, 190] width 60 height 9
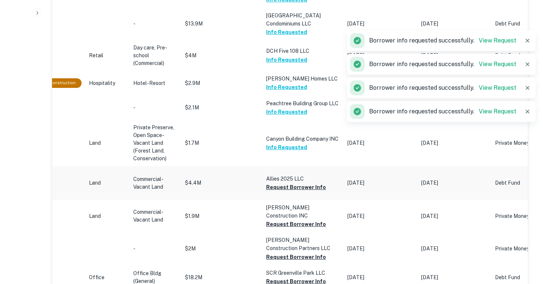
scroll to position [532, 0]
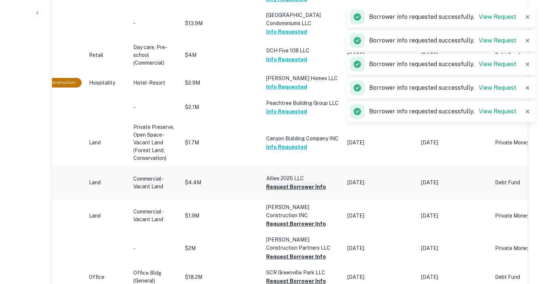
click at [276, 182] on button "Request Borrower Info" at bounding box center [296, 186] width 60 height 9
